Goal: Task Accomplishment & Management: Use online tool/utility

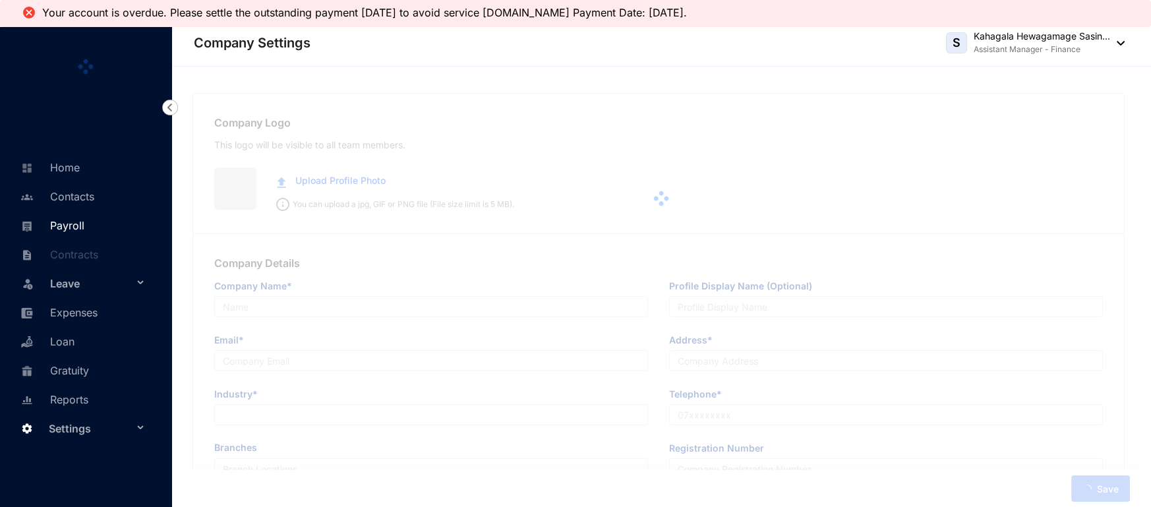
click at [71, 220] on link "Payroll" at bounding box center [50, 225] width 67 height 13
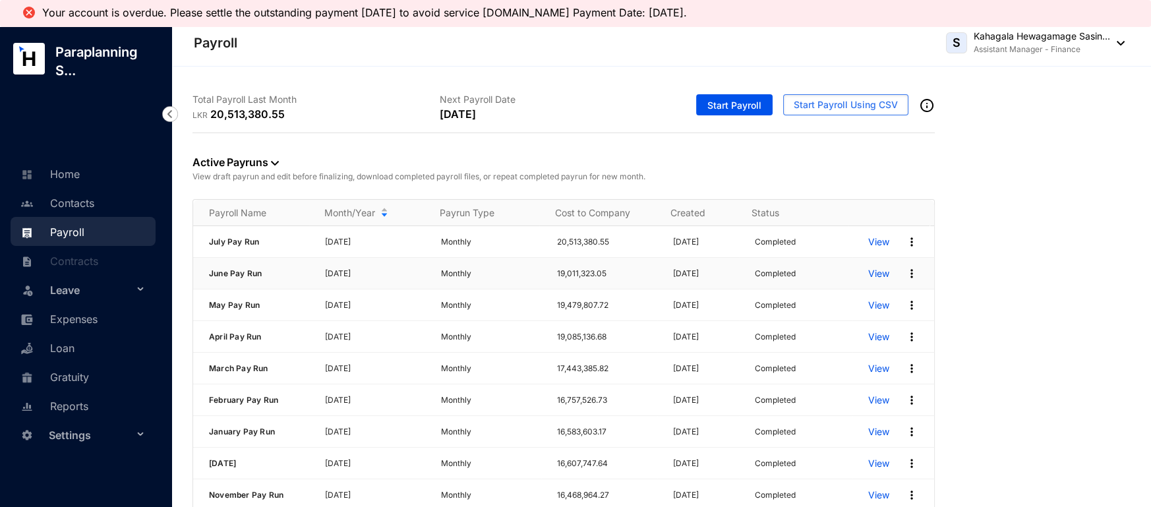
click at [873, 274] on p "View" at bounding box center [878, 273] width 21 height 13
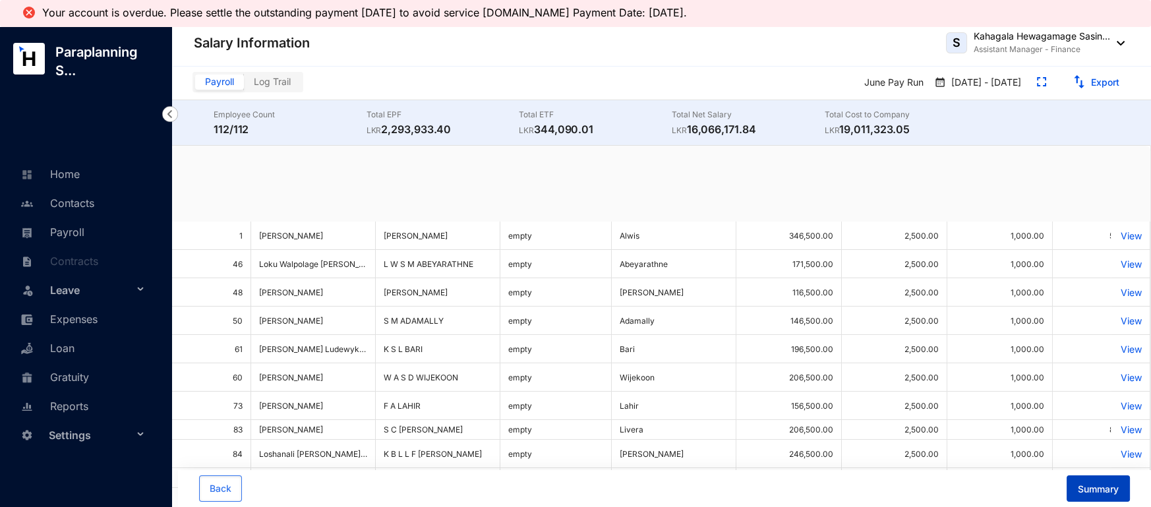
click at [1103, 483] on span "Summary" at bounding box center [1098, 489] width 41 height 13
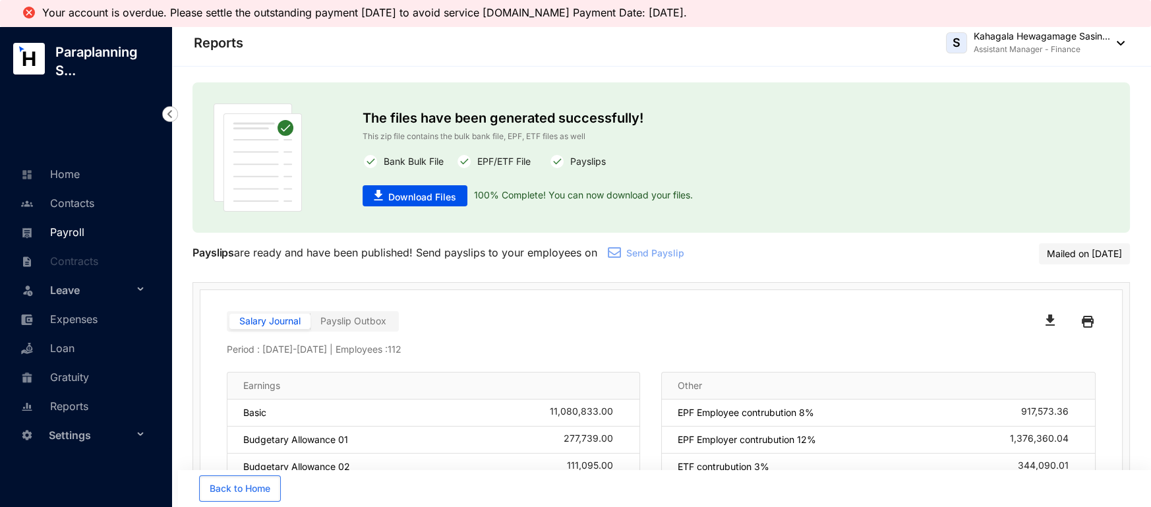
click at [64, 233] on link "Payroll" at bounding box center [50, 232] width 67 height 13
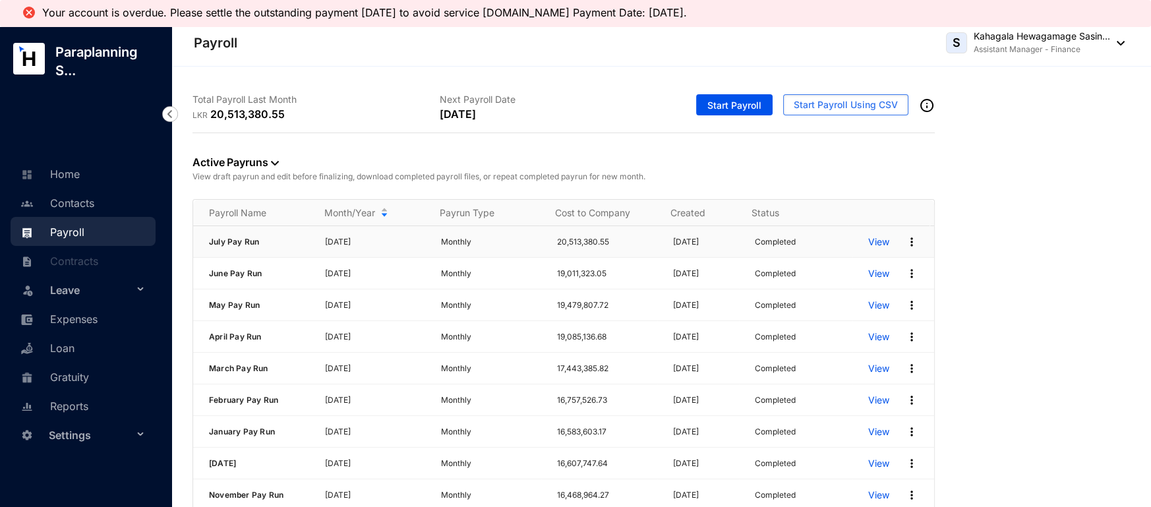
click at [868, 236] on p "View" at bounding box center [878, 241] width 21 height 13
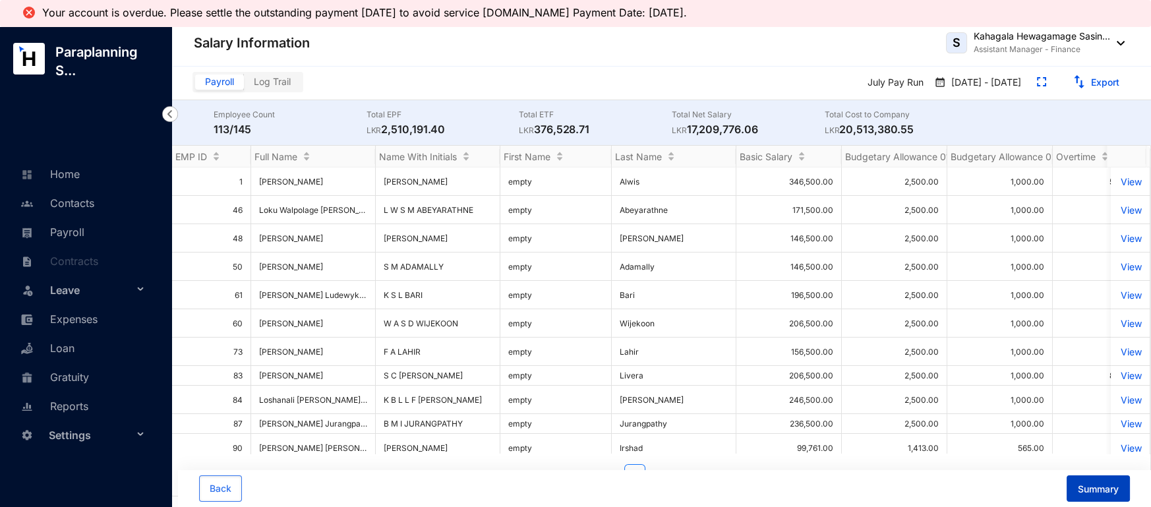
click at [1112, 493] on span "Summary" at bounding box center [1098, 489] width 41 height 13
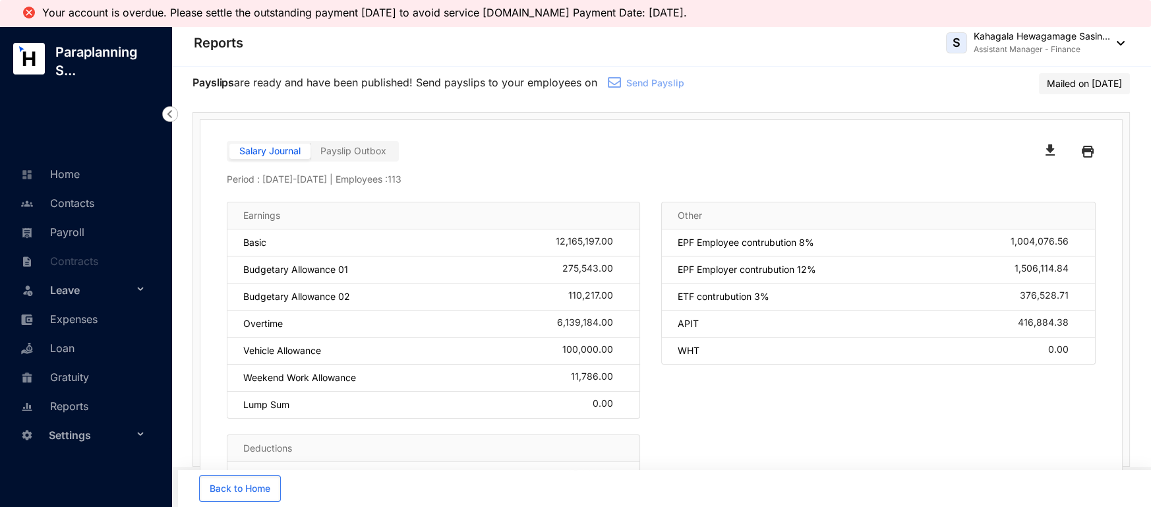
scroll to position [170, 0]
drag, startPoint x: 987, startPoint y: 319, endPoint x: 1068, endPoint y: 320, distance: 81.8
click at [1068, 320] on div "APIT 416,884.38" at bounding box center [878, 324] width 435 height 27
copy div "416,884.38"
